Goal: Find specific page/section: Find specific page/section

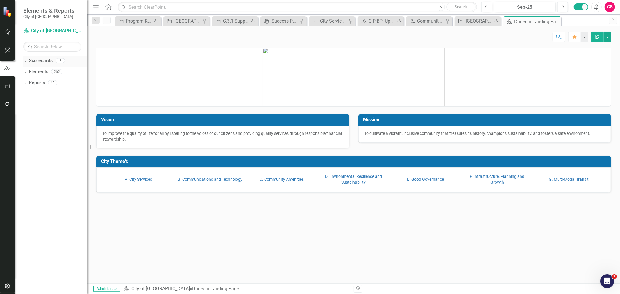
click at [25, 61] on icon "Dropdown" at bounding box center [25, 61] width 4 height 3
click at [28, 72] on icon "Dropdown" at bounding box center [28, 71] width 4 height 3
click at [41, 81] on link "CIPs & BPIs" at bounding box center [62, 83] width 49 height 7
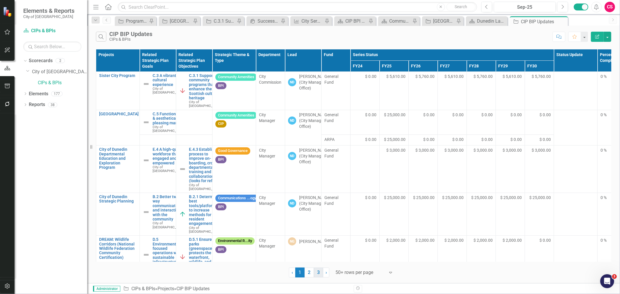
click at [317, 270] on link "3" at bounding box center [318, 272] width 9 height 10
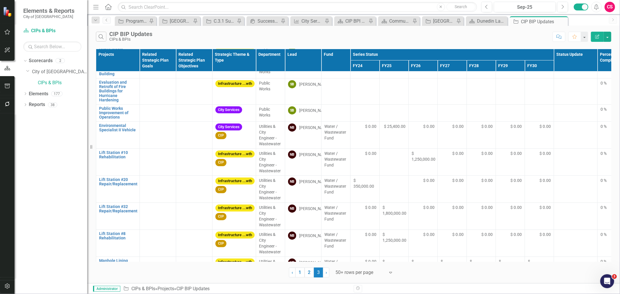
scroll to position [1901, 0]
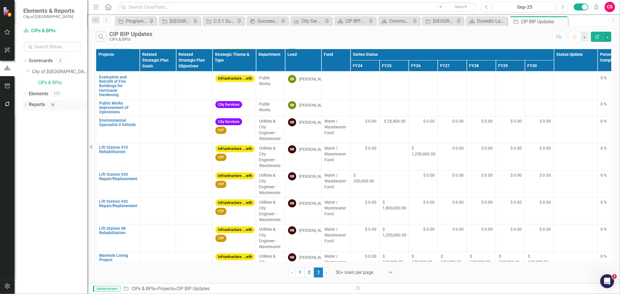
click at [24, 105] on icon "Dropdown" at bounding box center [25, 105] width 4 height 3
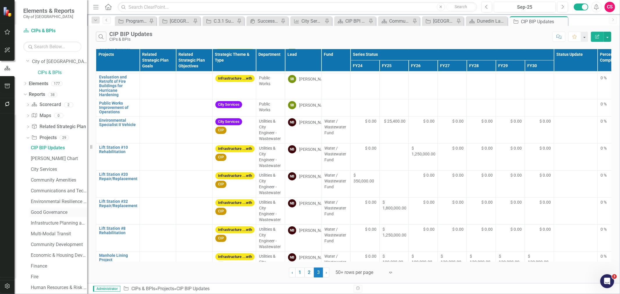
scroll to position [0, 0]
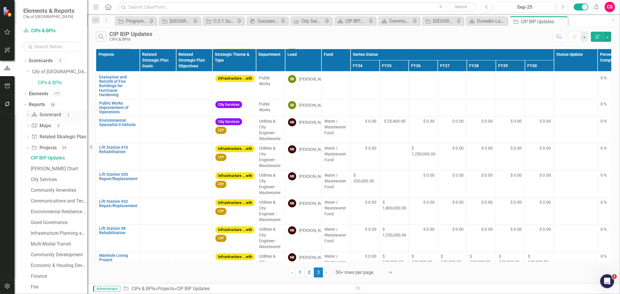
click at [27, 116] on icon "Dropdown" at bounding box center [28, 115] width 4 height 3
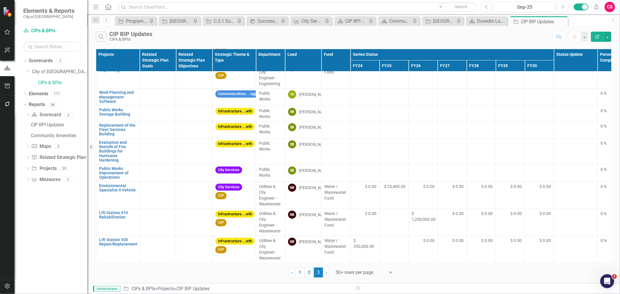
scroll to position [1836, 0]
click at [34, 91] on link "Elements" at bounding box center [38, 94] width 19 height 7
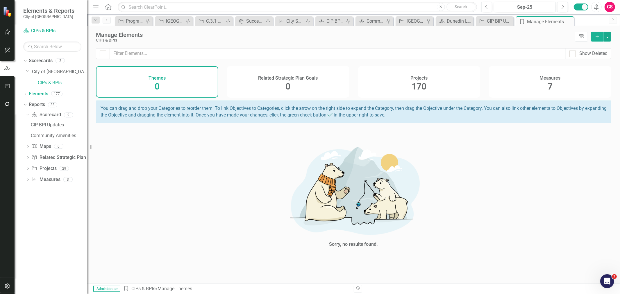
click at [558, 84] on div "Measures 7" at bounding box center [550, 81] width 122 height 31
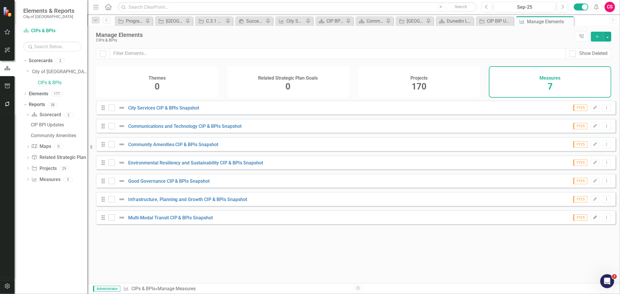
click at [593, 219] on icon "Edit" at bounding box center [595, 217] width 4 height 3
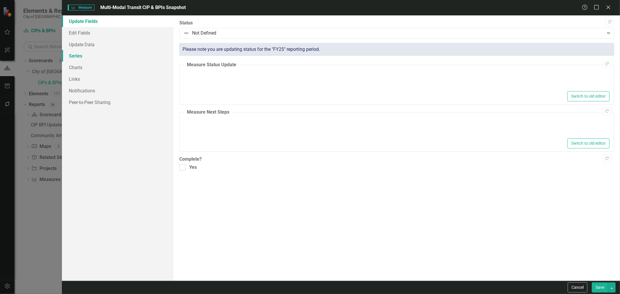
click at [105, 59] on link "Series" at bounding box center [118, 56] width 112 height 12
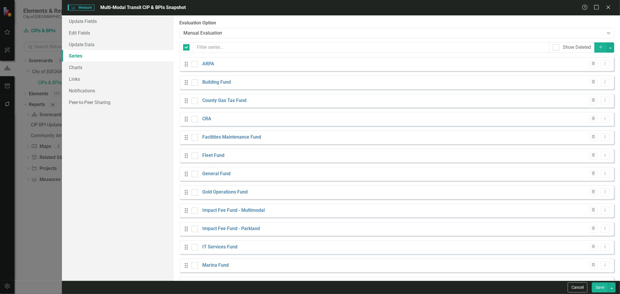
checkbox input "false"
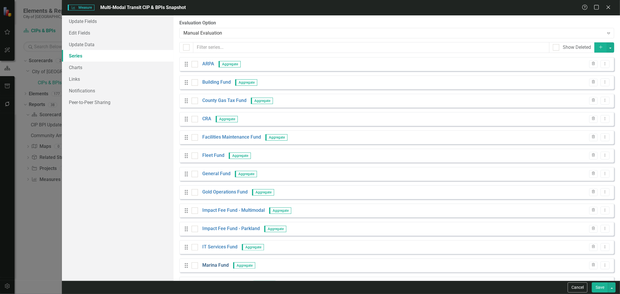
click at [222, 265] on link "Marina Fund" at bounding box center [215, 265] width 26 height 7
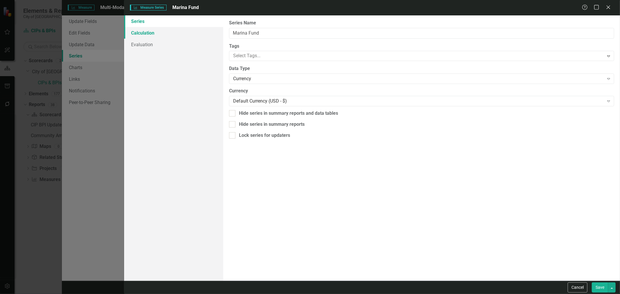
click at [175, 28] on link "Calculation" at bounding box center [173, 33] width 99 height 12
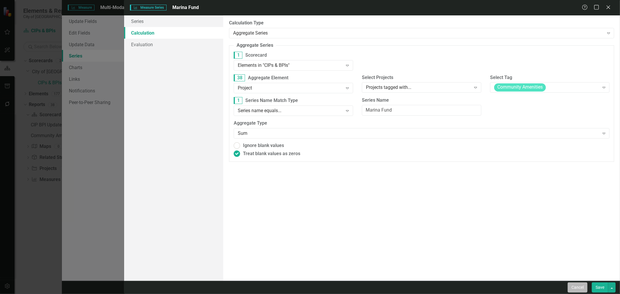
click at [573, 285] on button "Cancel" at bounding box center [577, 287] width 20 height 10
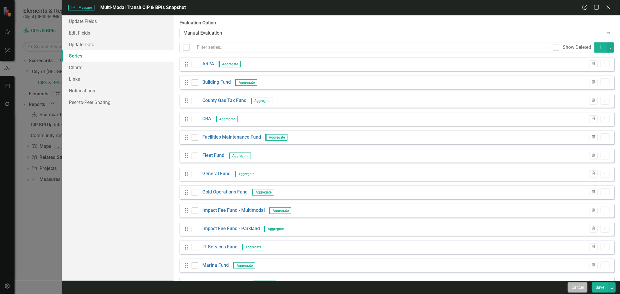
click at [569, 283] on button "Cancel" at bounding box center [577, 287] width 20 height 10
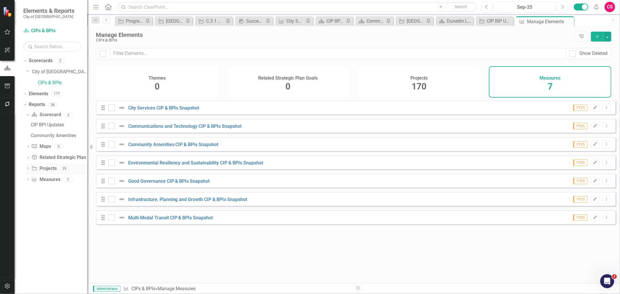
drag, startPoint x: 48, startPoint y: 164, endPoint x: 47, endPoint y: 167, distance: 3.5
click at [47, 167] on div "Project Projects" at bounding box center [43, 169] width 25 height 10
click at [47, 167] on link "Project Projects" at bounding box center [43, 168] width 25 height 7
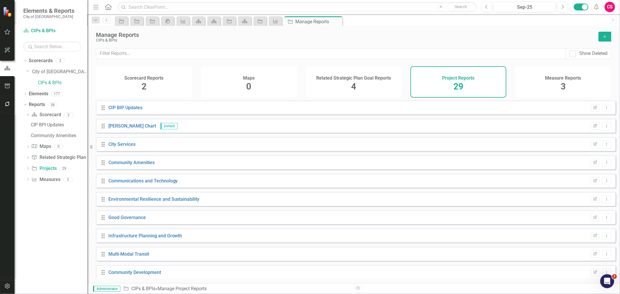
click at [325, 96] on div "Related Strategic Plan Goal Reports 4" at bounding box center [353, 81] width 96 height 31
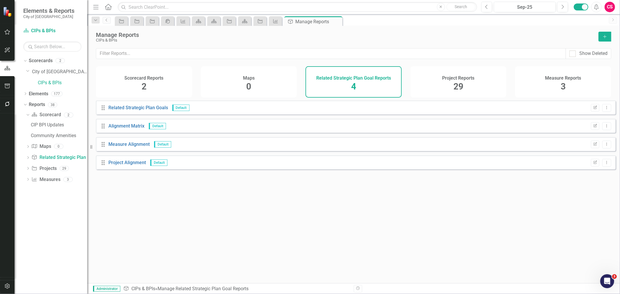
click at [446, 85] on div "Project Reports 29" at bounding box center [458, 81] width 96 height 31
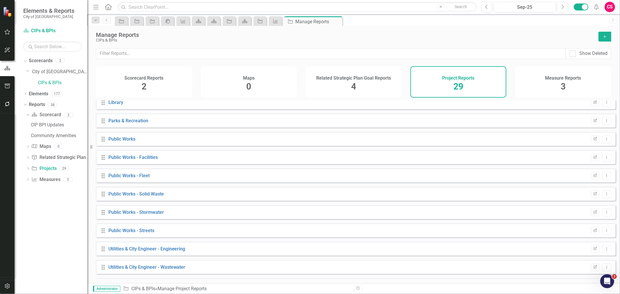
scroll to position [352, 0]
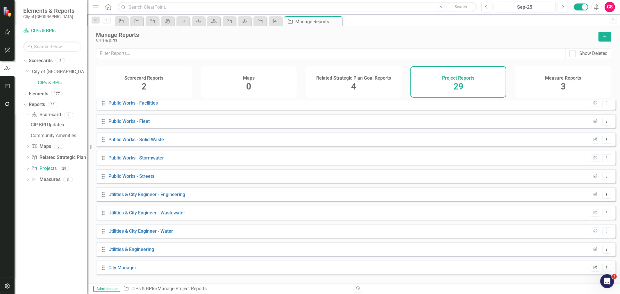
click at [590, 272] on button "Edit Report" at bounding box center [594, 268] width 8 height 8
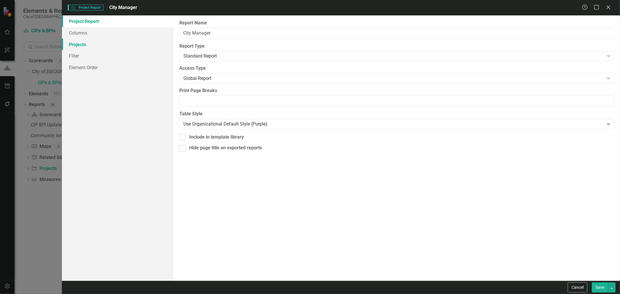
click at [104, 44] on link "Projects" at bounding box center [118, 45] width 112 height 12
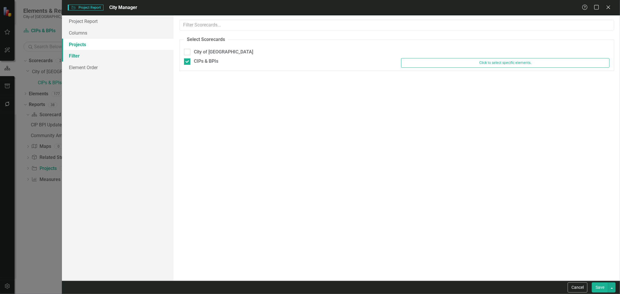
click at [96, 57] on link "Filter" at bounding box center [118, 56] width 112 height 12
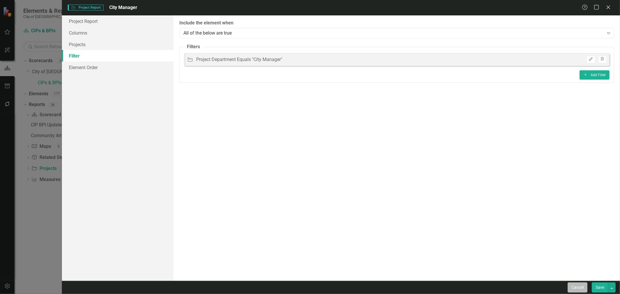
click at [576, 288] on button "Cancel" at bounding box center [577, 287] width 20 height 10
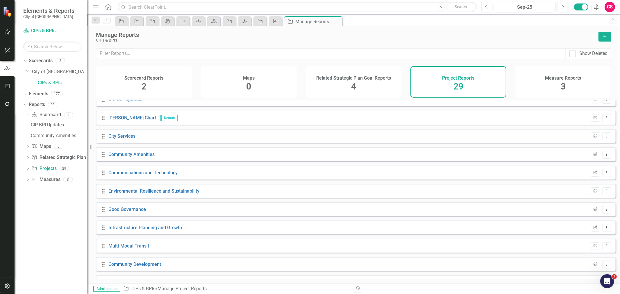
scroll to position [0, 0]
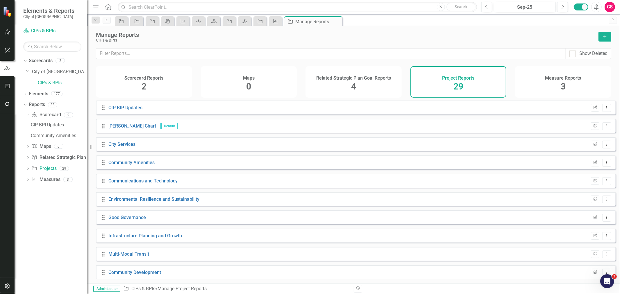
click at [356, 74] on div "Related Strategic Plan Goal Reports" at bounding box center [353, 77] width 75 height 7
